Goal: Task Accomplishment & Management: Manage account settings

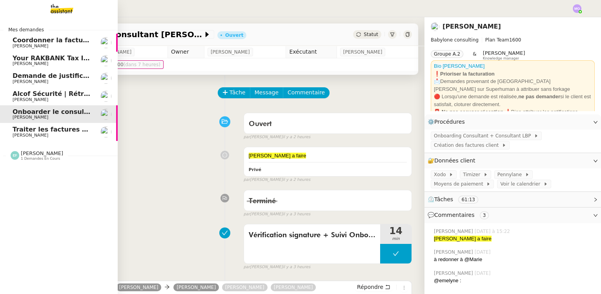
click at [59, 130] on span "Traiter les factures de septembre" at bounding box center [72, 129] width 118 height 7
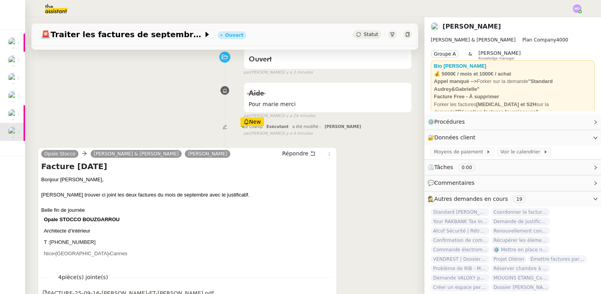
scroll to position [71, 0]
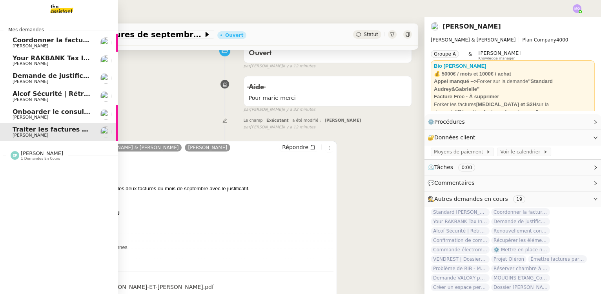
click at [73, 117] on span "[PERSON_NAME]" at bounding box center [52, 117] width 79 height 5
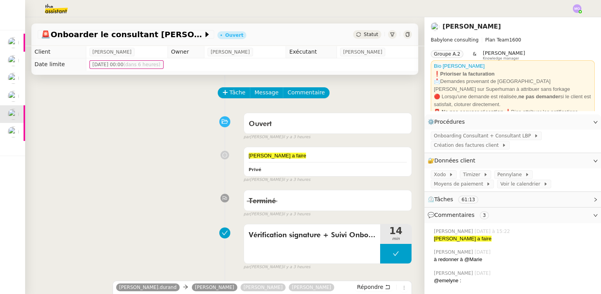
scroll to position [107, 0]
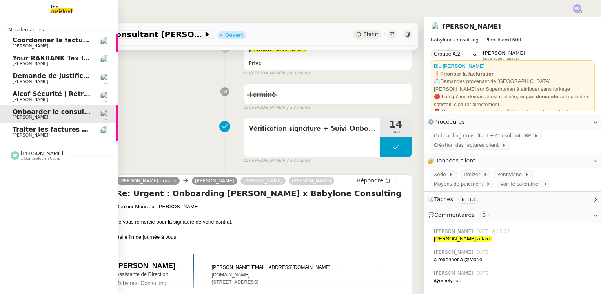
click at [39, 95] on span "Alcof Sécurité | Rétro | MIRABEAU" at bounding box center [72, 93] width 119 height 7
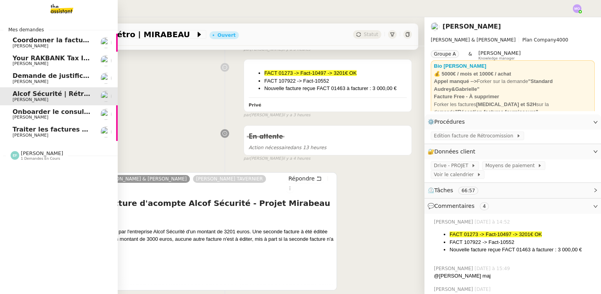
click at [40, 78] on span "Demande de justificatifs Pennylane - septembre 2025" at bounding box center [108, 75] width 190 height 7
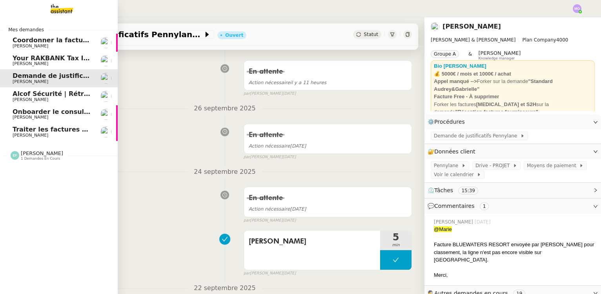
click at [35, 134] on span "[PERSON_NAME]" at bounding box center [31, 135] width 36 height 5
